Goal: Task Accomplishment & Management: Manage account settings

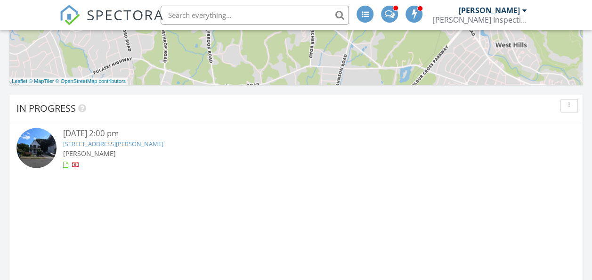
scroll to position [565, 0]
click at [111, 145] on link "39 Thompson St, Milford, CT 06460" at bounding box center [113, 144] width 100 height 8
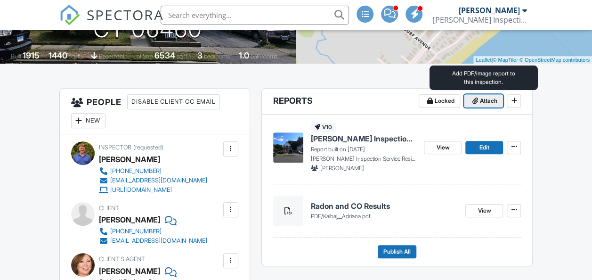
click at [484, 102] on span "Attach" at bounding box center [487, 100] width 17 height 9
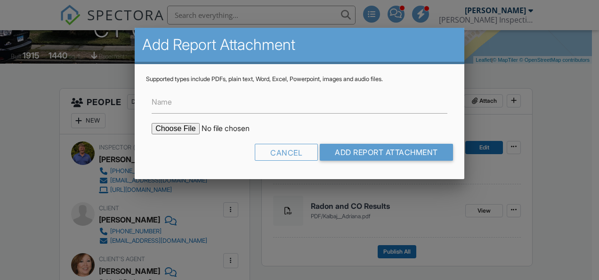
click at [172, 127] on input "file" at bounding box center [232, 128] width 160 height 11
type input "C:\fakepath\[STREET_ADDRESS][PERSON_NAME] WDI.pdf"
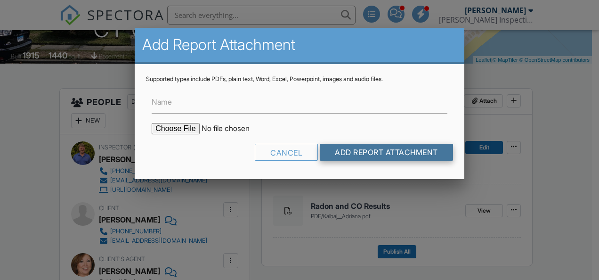
click at [378, 153] on input "Add Report Attachment" at bounding box center [386, 152] width 133 height 17
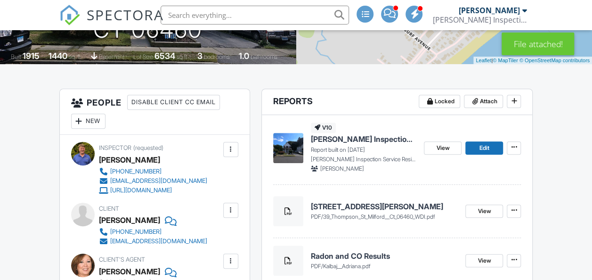
scroll to position [188, 0]
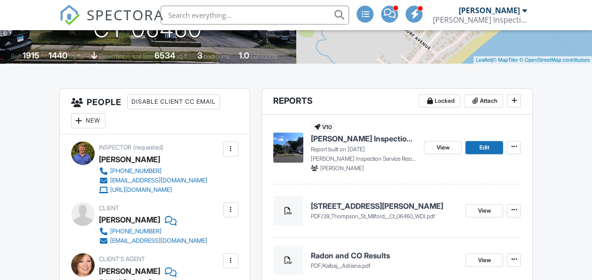
click at [352, 140] on span "[PERSON_NAME] Inspection Service Residential Report" at bounding box center [364, 138] width 106 height 10
